Goal: Transaction & Acquisition: Subscribe to service/newsletter

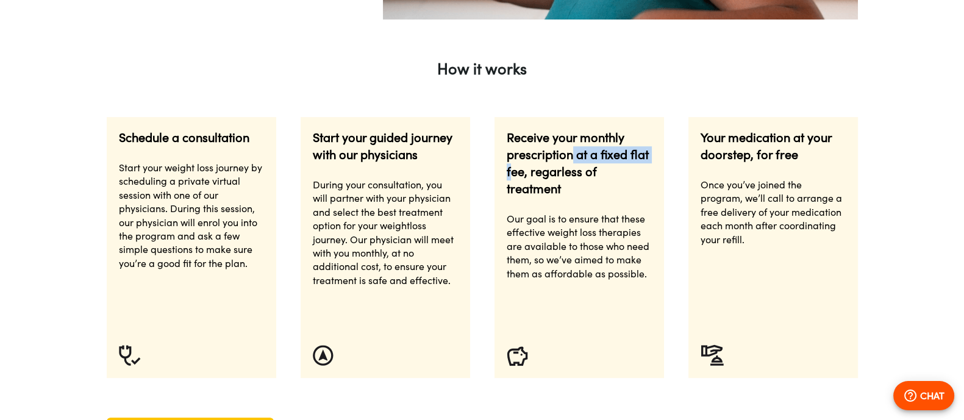
scroll to position [0, 634]
drag, startPoint x: 573, startPoint y: 157, endPoint x: 529, endPoint y: 169, distance: 46.3
click at [529, 169] on p "Receive your monthly prescription at a fixed flat fee, regarless of treatment" at bounding box center [579, 163] width 145 height 68
copy p "at a fixed flat fee,"
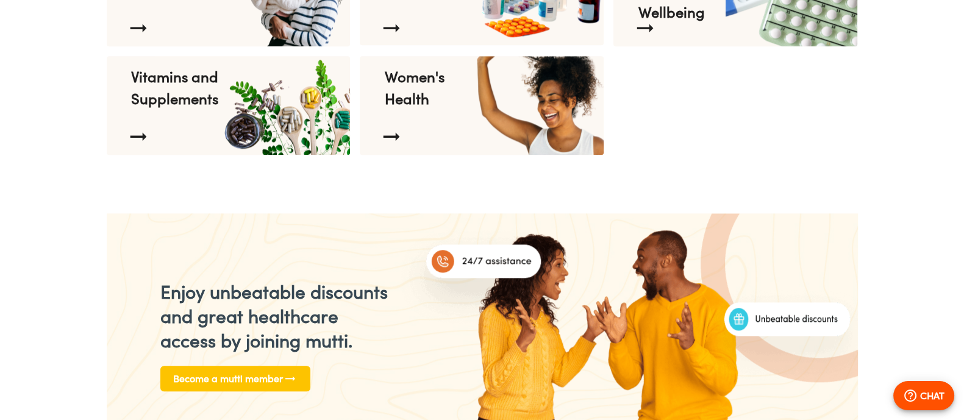
scroll to position [0, 1585]
drag, startPoint x: 320, startPoint y: 248, endPoint x: 205, endPoint y: 208, distance: 121.5
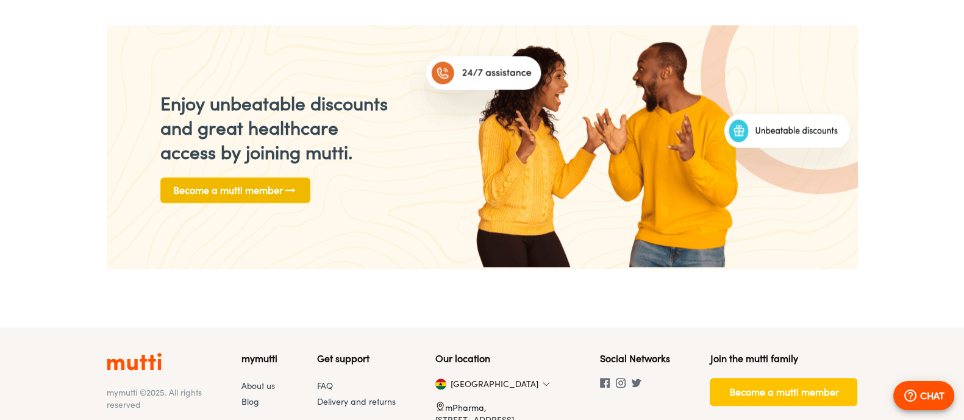
scroll to position [0, 1902]
click at [212, 194] on span "Become a mutti member" at bounding box center [235, 190] width 124 height 17
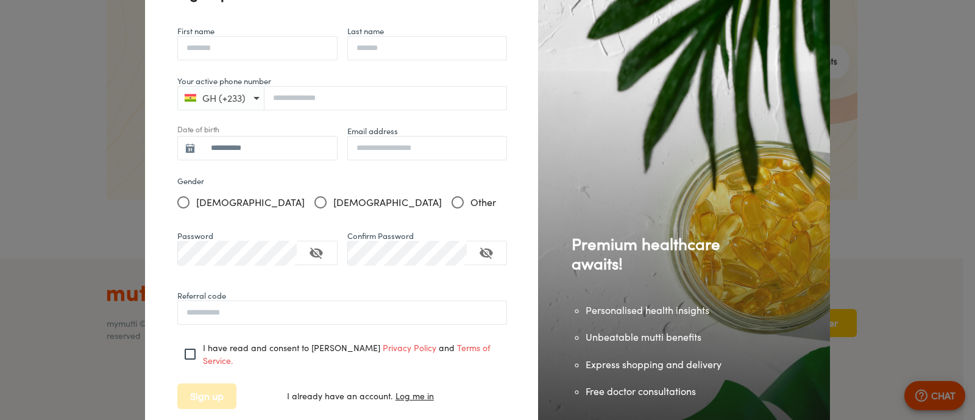
scroll to position [7, 0]
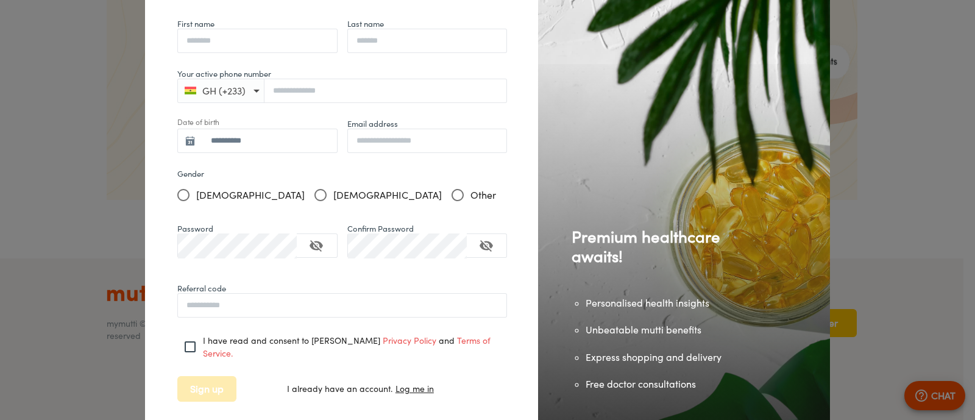
click at [306, 349] on p "I have read and consent to mutti’s Privacy Policy and Terms of Service." at bounding box center [355, 347] width 304 height 26
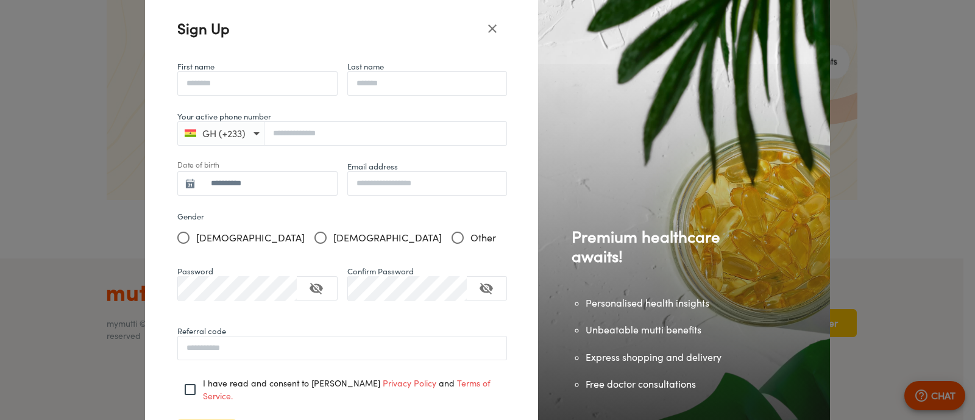
click at [488, 30] on icon "close" at bounding box center [492, 28] width 9 height 9
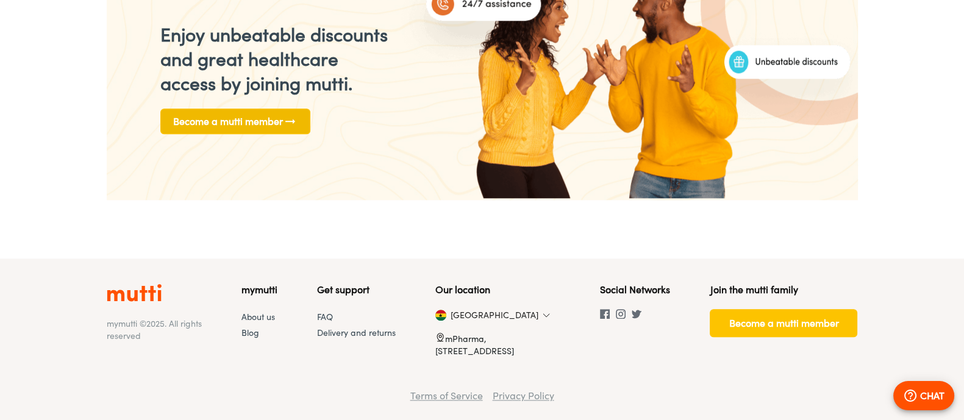
click at [280, 121] on span "Become a mutti member" at bounding box center [235, 121] width 124 height 17
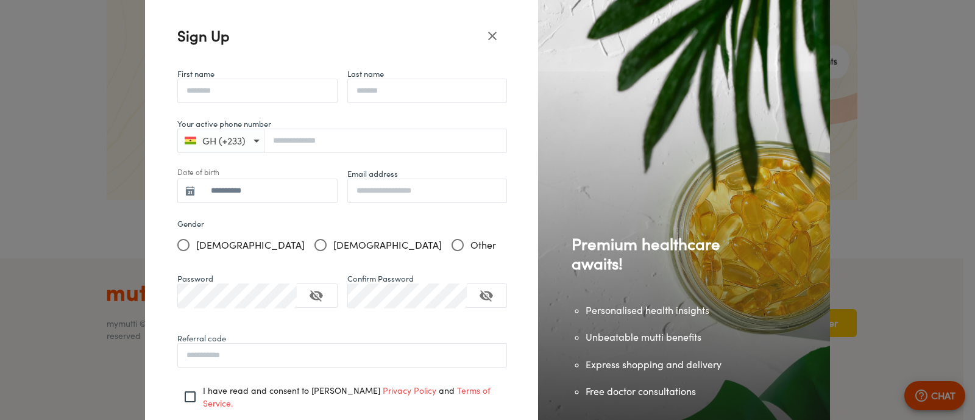
click at [478, 45] on button "close" at bounding box center [492, 35] width 29 height 29
